Goal: Find specific page/section: Find specific page/section

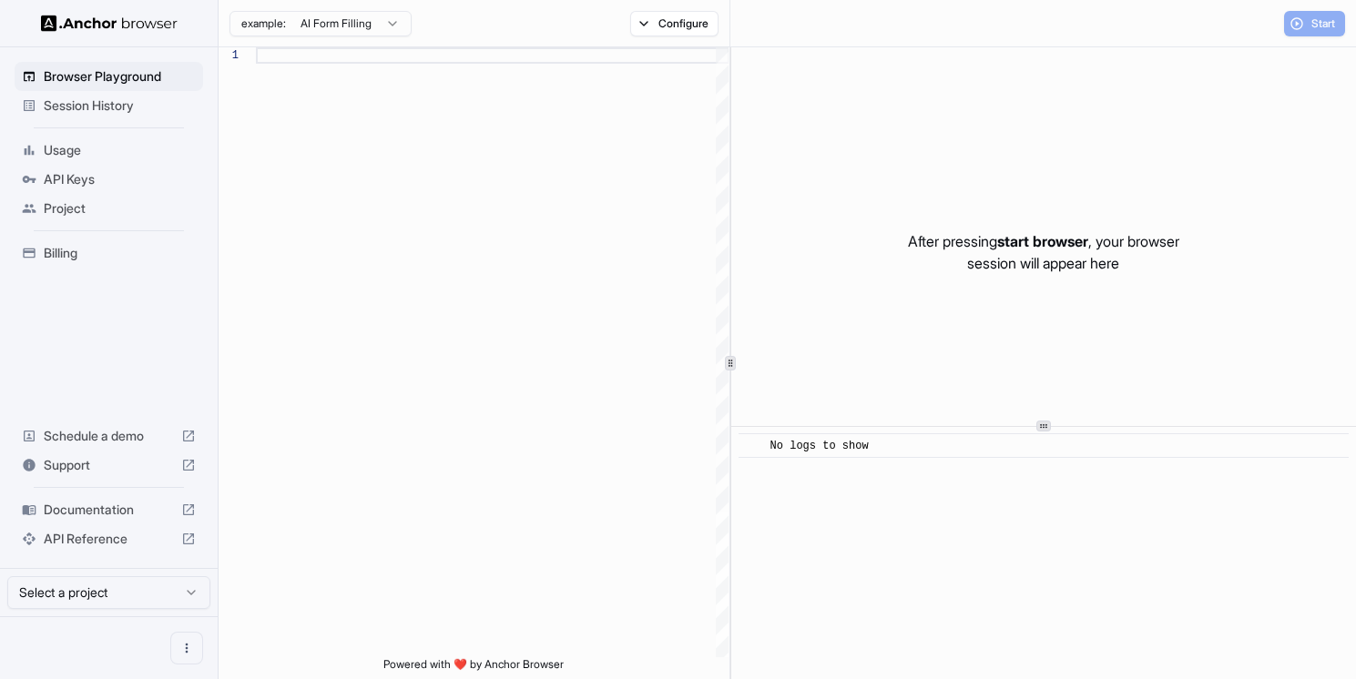
scroll to position [115, 0]
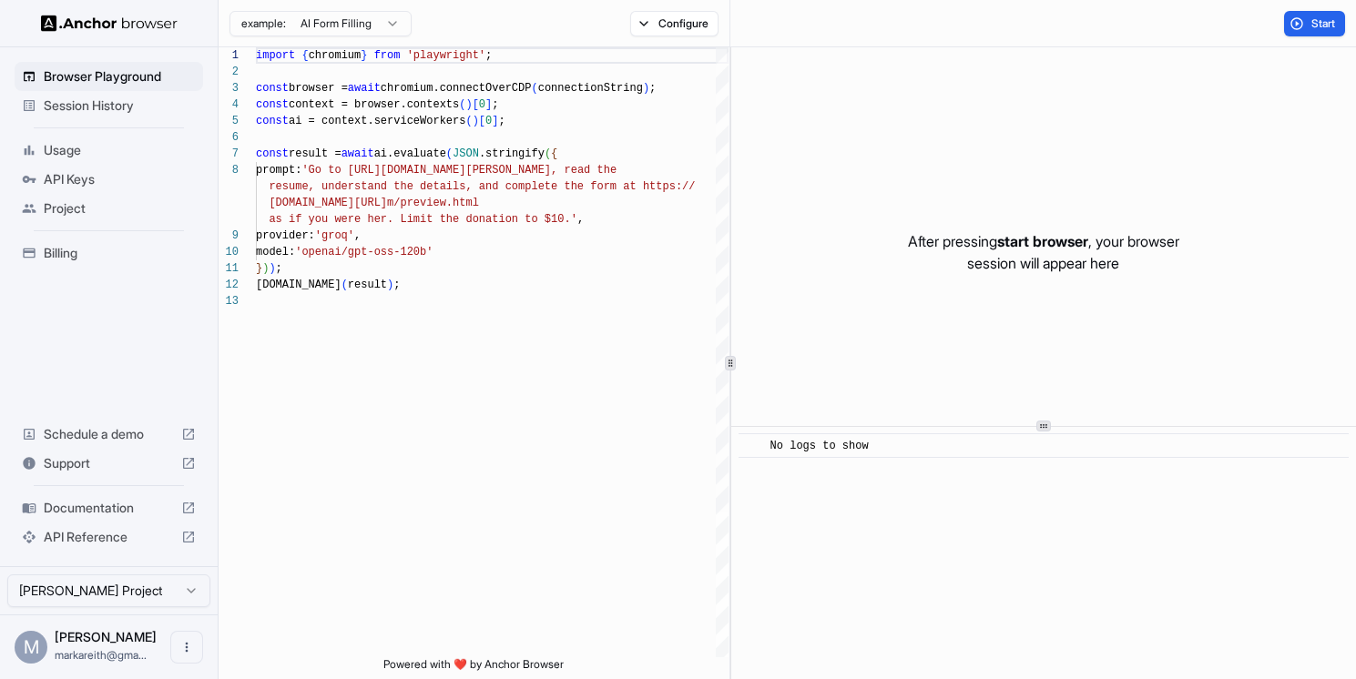
click at [110, 515] on span "Documentation" at bounding box center [109, 508] width 130 height 18
click at [87, 254] on span "Billing" at bounding box center [120, 253] width 152 height 18
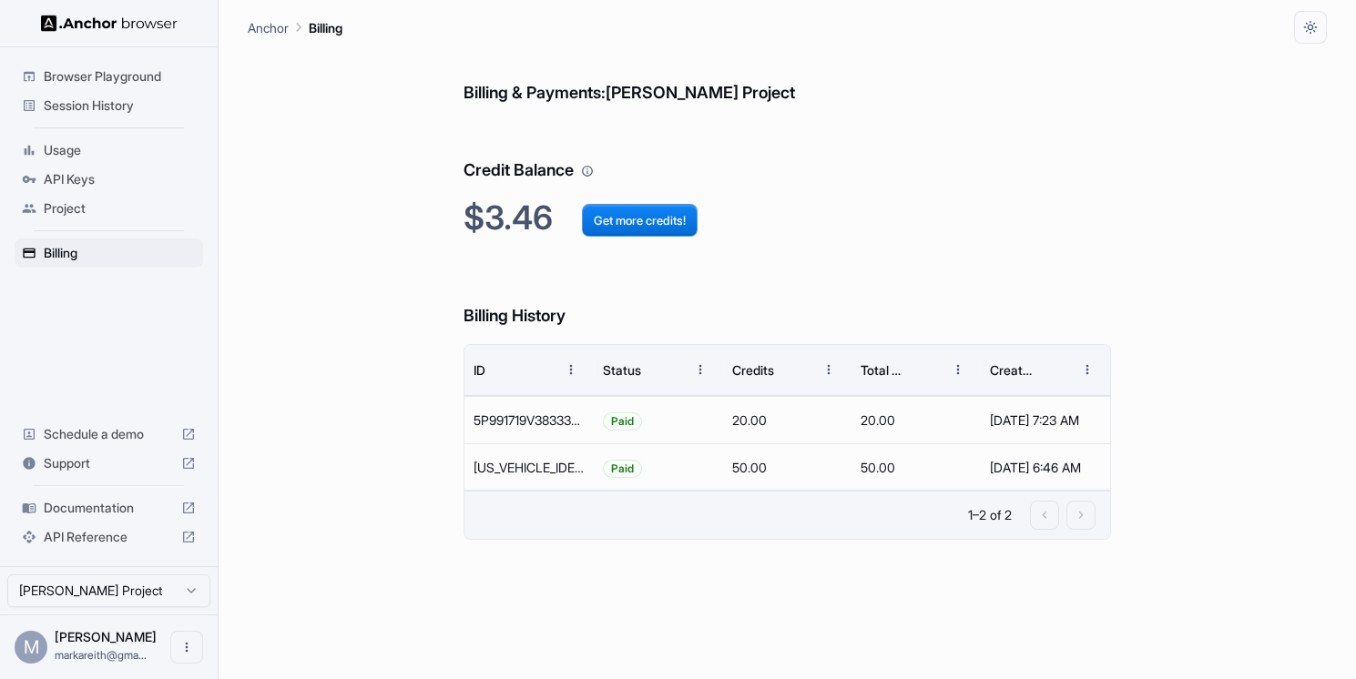
click at [96, 508] on span "Documentation" at bounding box center [109, 508] width 130 height 18
